Goal: Information Seeking & Learning: Learn about a topic

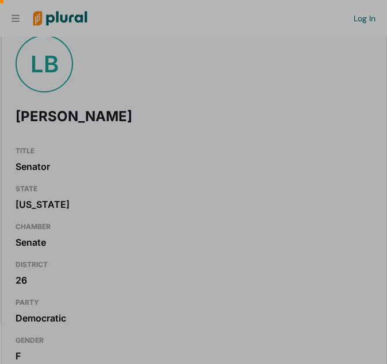
scroll to position [95, 0]
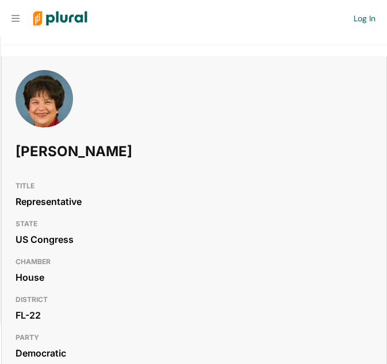
scroll to position [61, 0]
